Goal: Task Accomplishment & Management: Complete application form

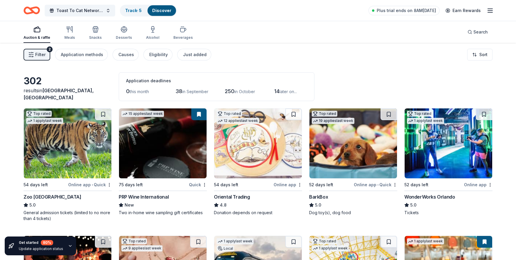
scroll to position [2091, 0]
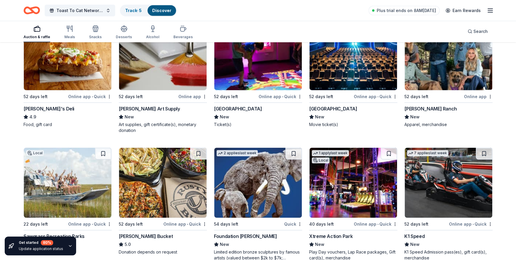
click at [320, 106] on div "Cinépolis" at bounding box center [333, 108] width 48 height 7
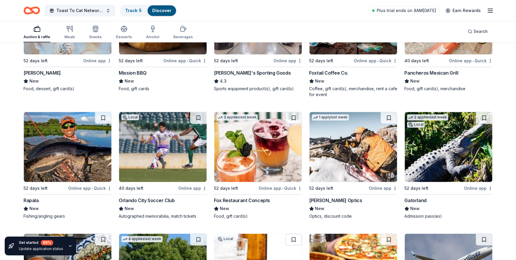
scroll to position [2648, 0]
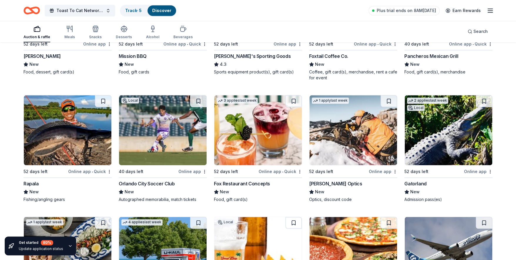
click at [236, 50] on div "2 applies last week 52 days left Online app Dick's Sporting Goods 4.3 Sports eq…" at bounding box center [258, 20] width 88 height 107
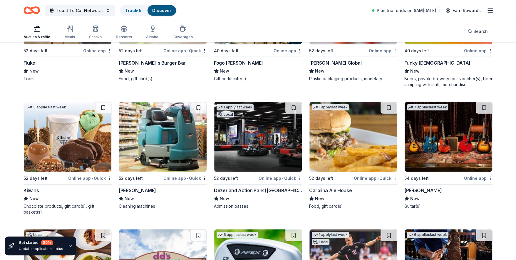
scroll to position [3111, 0]
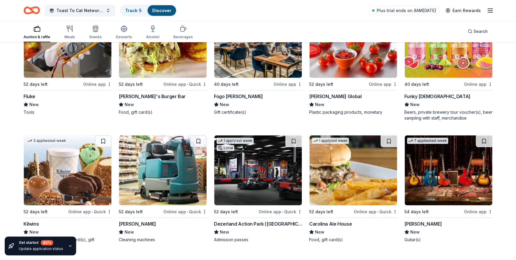
click at [417, 95] on div "Funky Buddha" at bounding box center [437, 96] width 66 height 7
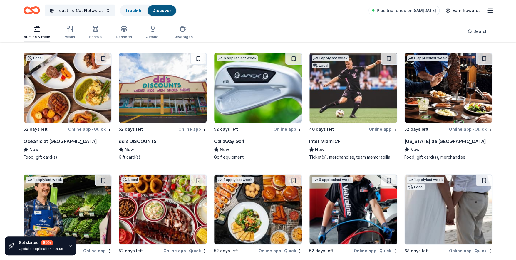
scroll to position [3355, 0]
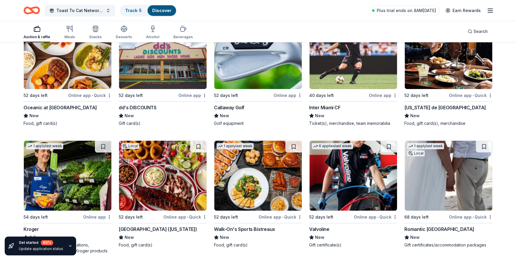
click at [326, 104] on div "Inter Miami CF" at bounding box center [324, 107] width 31 height 7
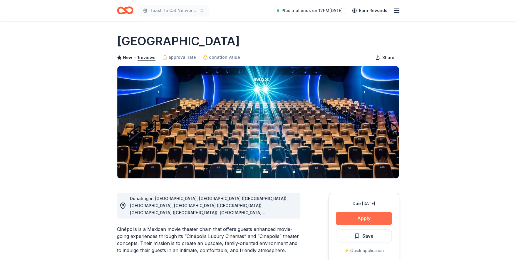
click at [359, 220] on button "Apply" at bounding box center [364, 218] width 56 height 13
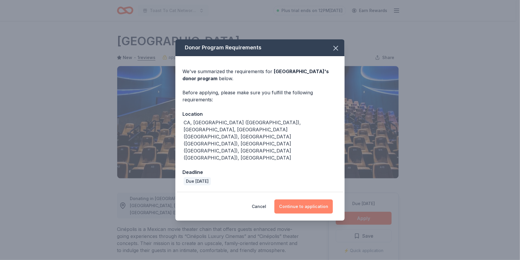
click at [298, 199] on button "Continue to application" at bounding box center [303, 206] width 58 height 14
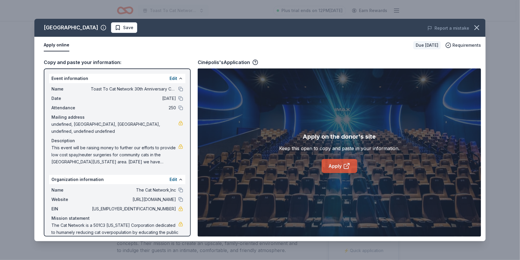
click at [344, 165] on icon at bounding box center [346, 165] width 7 height 7
click at [476, 28] on icon "button" at bounding box center [476, 28] width 4 height 4
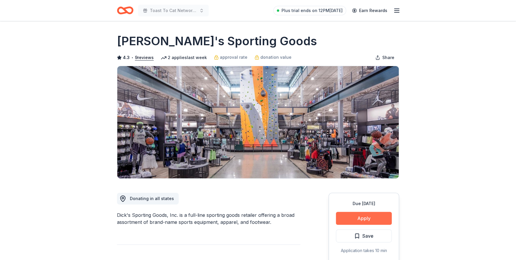
click at [388, 214] on button "Apply" at bounding box center [364, 218] width 56 height 13
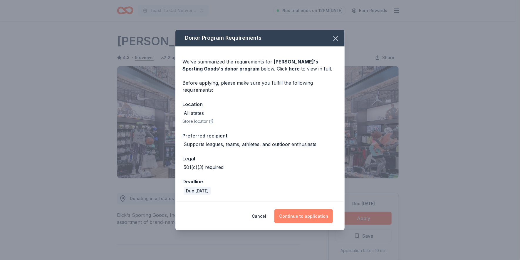
click at [304, 217] on button "Continue to application" at bounding box center [303, 216] width 58 height 14
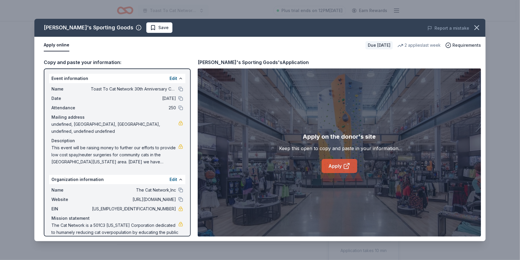
click at [336, 167] on link "Apply" at bounding box center [339, 166] width 36 height 14
click at [476, 26] on icon "button" at bounding box center [476, 28] width 4 height 4
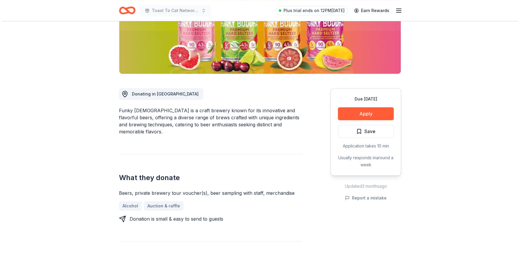
scroll to position [107, 0]
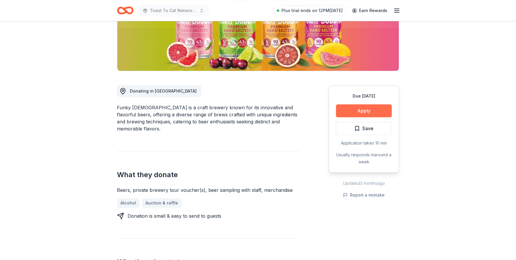
click at [361, 109] on button "Apply" at bounding box center [364, 110] width 56 height 13
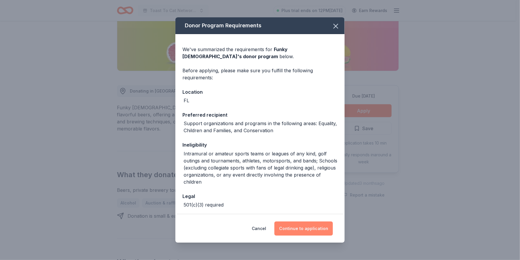
click at [302, 230] on button "Continue to application" at bounding box center [303, 228] width 58 height 14
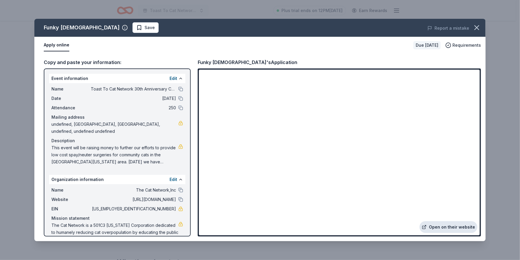
click at [445, 225] on link "Open on their website" at bounding box center [448, 227] width 58 height 12
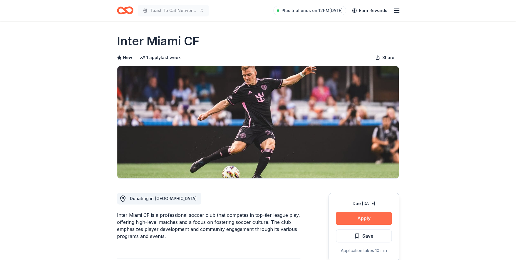
click at [365, 218] on button "Apply" at bounding box center [364, 218] width 56 height 13
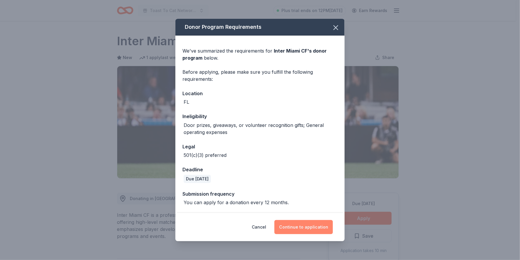
click at [300, 226] on button "Continue to application" at bounding box center [303, 227] width 58 height 14
